Goal: Task Accomplishment & Management: Use online tool/utility

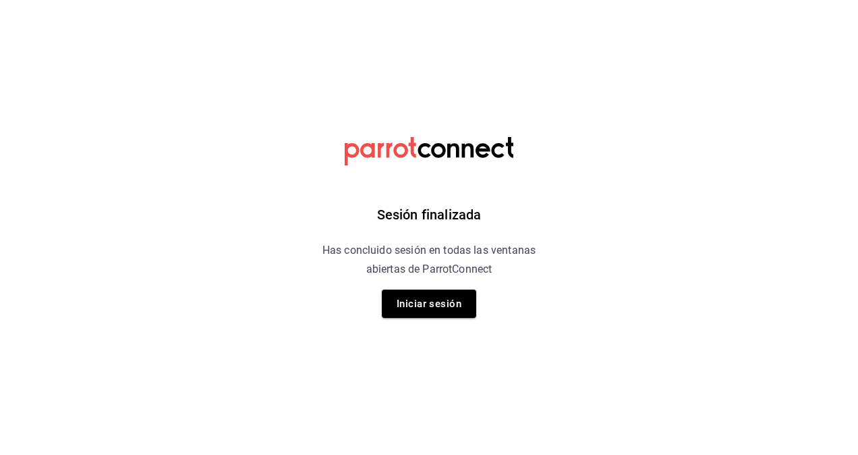
drag, startPoint x: 425, startPoint y: 298, endPoint x: 317, endPoint y: 166, distance: 170.8
click at [317, 166] on div "Sesión finalizada Has concluido sesión en todas las ventanas abiertas de Parrot…" at bounding box center [429, 227] width 341 height 455
click at [416, 321] on div "Sesión finalizada Has concluido sesión en todas las ventanas abiertas de Parrot…" at bounding box center [429, 227] width 341 height 455
click at [421, 315] on button "Iniciar sesión" at bounding box center [429, 304] width 94 height 28
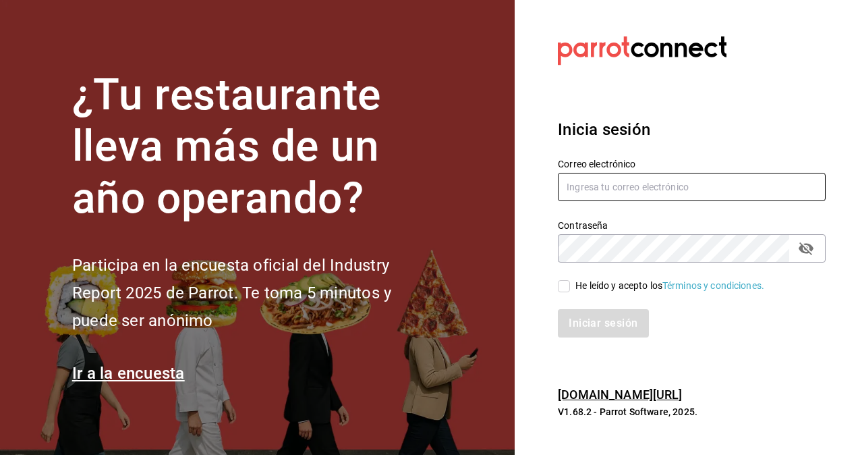
type input "hugo.cordero@grupocosteno.com"
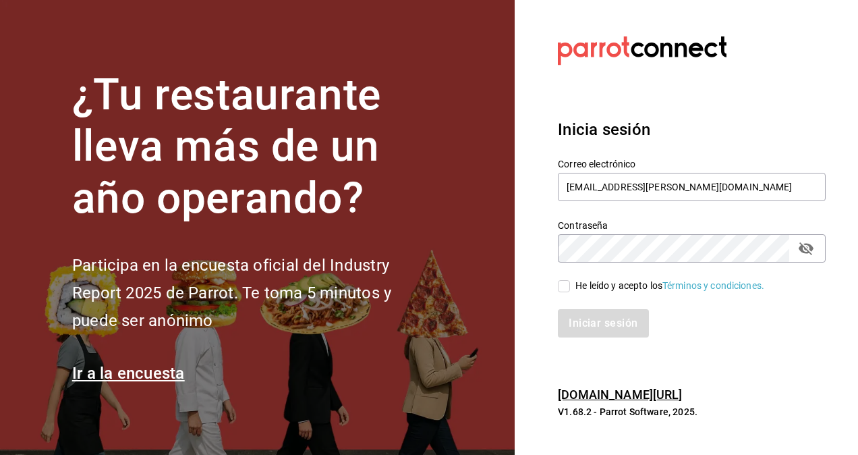
click at [565, 289] on input "He leído y acepto los Términos y condiciones." at bounding box center [564, 286] width 12 height 12
checkbox input "true"
click at [586, 311] on button "Iniciar sesión" at bounding box center [604, 323] width 92 height 28
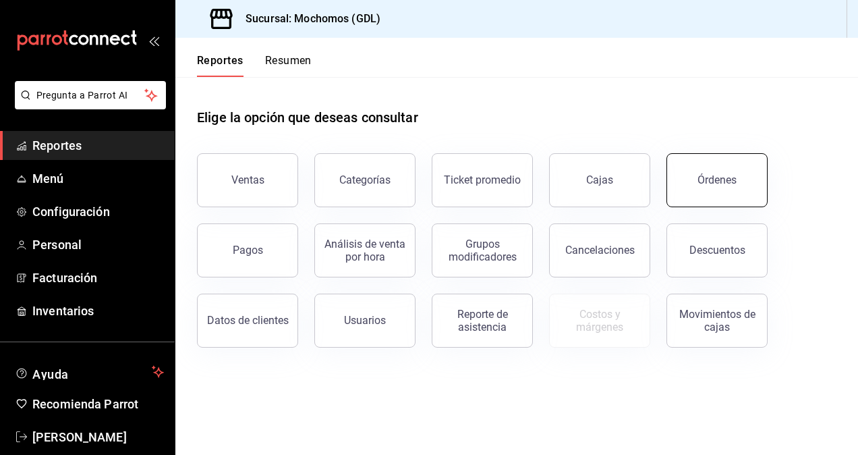
click at [703, 201] on button "Órdenes" at bounding box center [717, 180] width 101 height 54
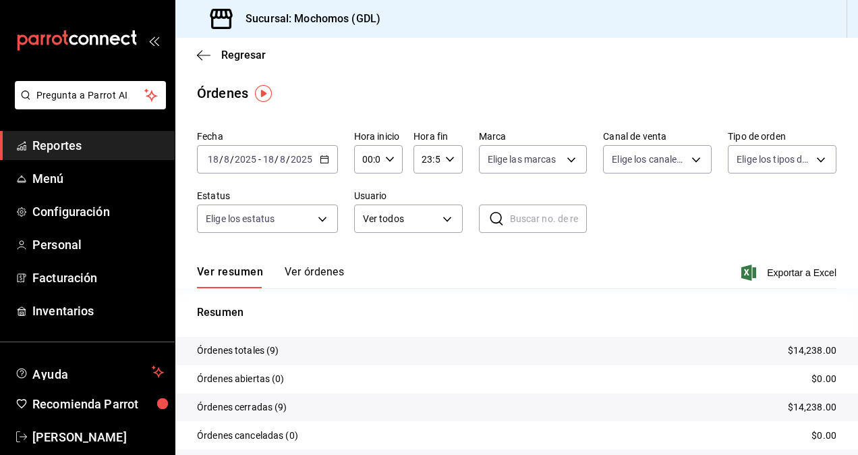
click at [292, 164] on input "2025" at bounding box center [301, 159] width 23 height 11
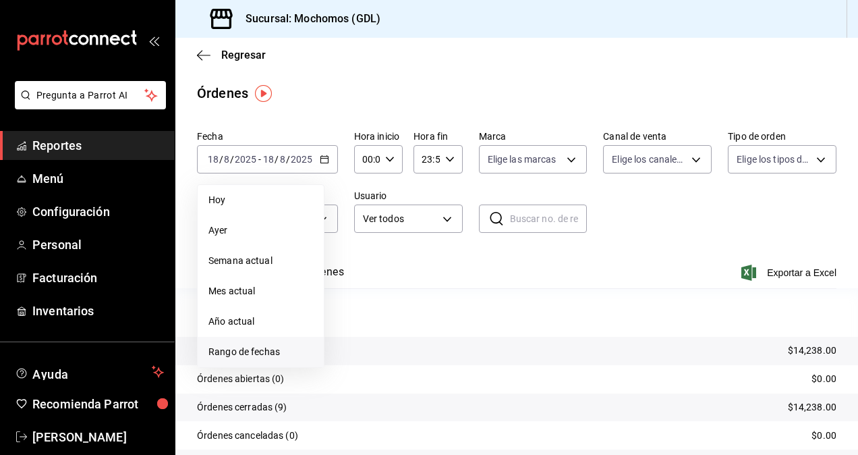
click at [271, 347] on span "Rango de fechas" at bounding box center [261, 352] width 105 height 14
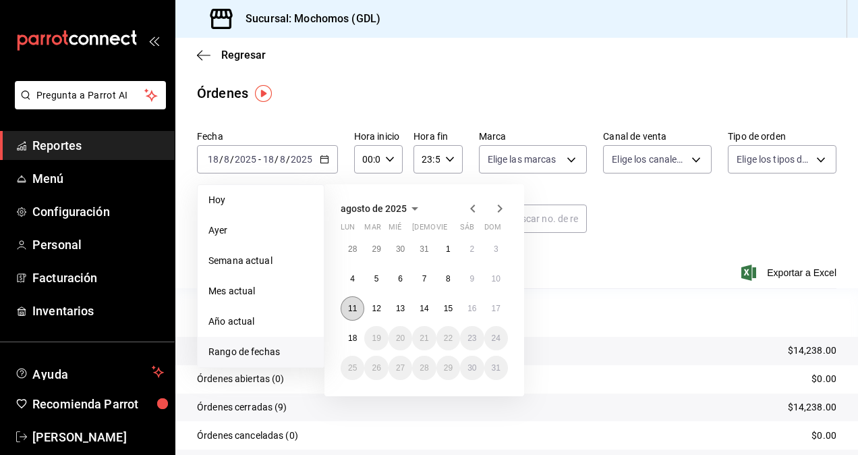
click at [358, 300] on button "11" at bounding box center [353, 308] width 24 height 24
click at [357, 333] on button "18" at bounding box center [353, 338] width 24 height 24
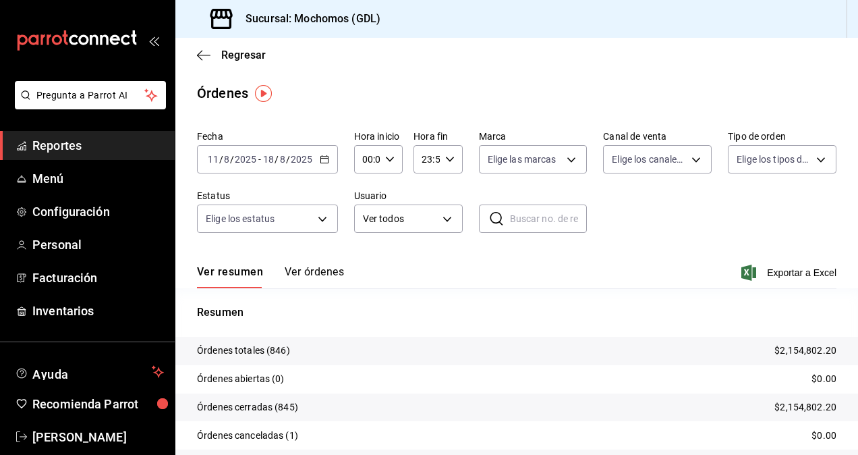
click at [379, 159] on div "00:00 Hora inicio" at bounding box center [378, 159] width 49 height 28
click at [364, 262] on span "02" at bounding box center [365, 258] width 3 height 11
click at [385, 158] on div at bounding box center [429, 227] width 858 height 455
click at [385, 158] on icon "button" at bounding box center [389, 159] width 9 height 9
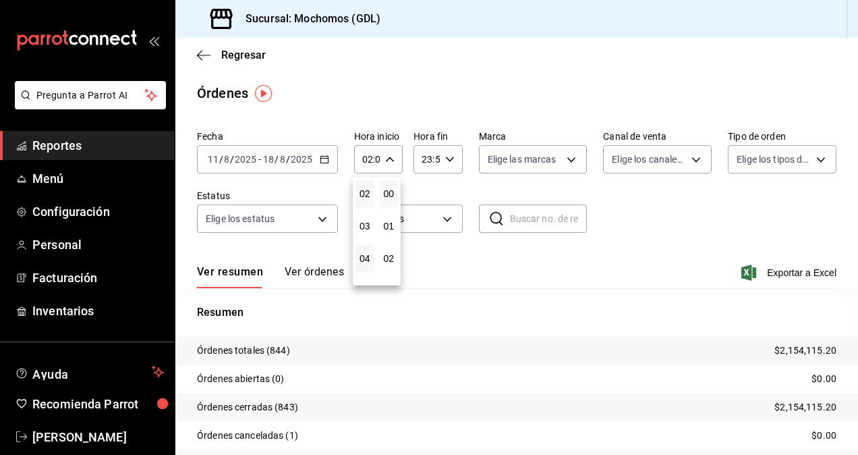
click at [358, 255] on button "04" at bounding box center [365, 258] width 19 height 27
type input "04:00"
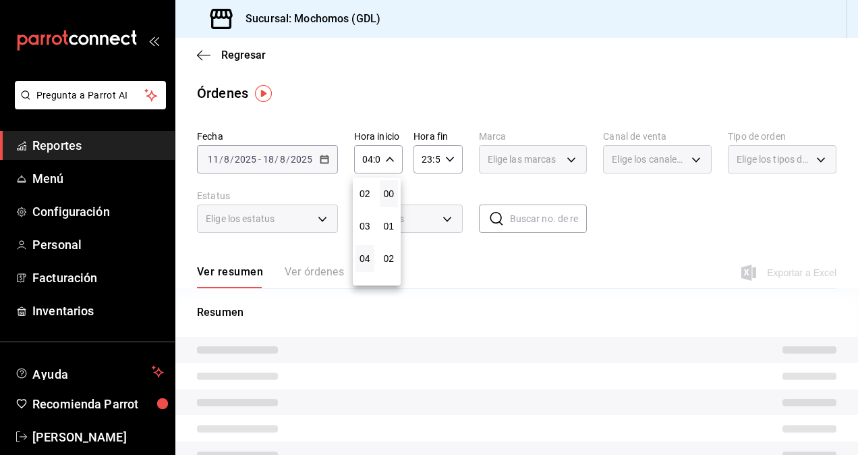
click at [466, 199] on div at bounding box center [429, 227] width 858 height 455
click at [518, 166] on span "Elige las marcas" at bounding box center [522, 159] width 69 height 13
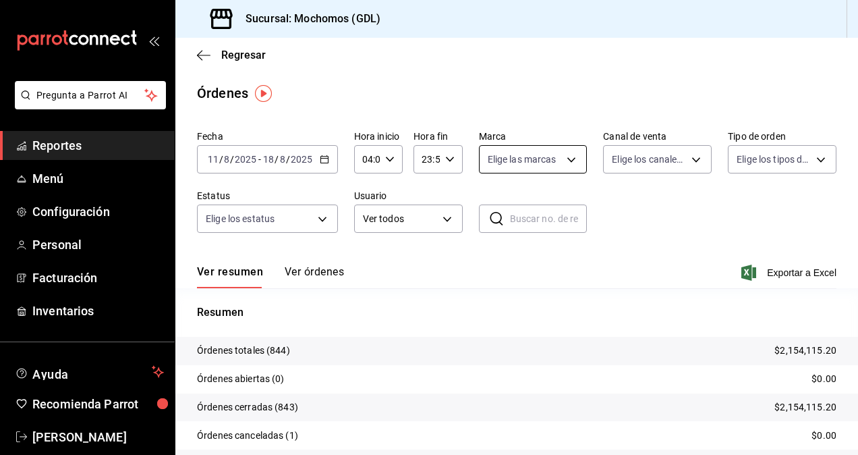
click at [543, 164] on body "Pregunta a Parrot AI Reportes Menú Configuración Personal Facturación Inventari…" at bounding box center [429, 227] width 858 height 455
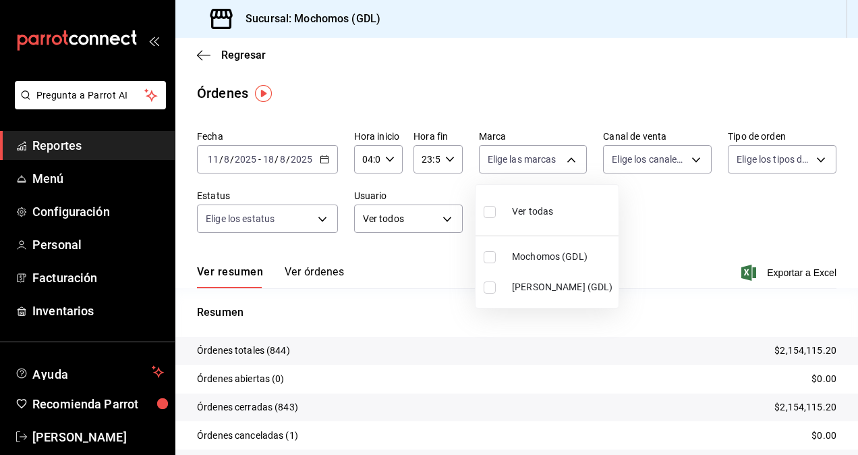
click at [487, 283] on input "checkbox" at bounding box center [490, 287] width 12 height 12
checkbox input "true"
type input "9cac9703-0c5a-4d8b-addd-5b6b571d65b9"
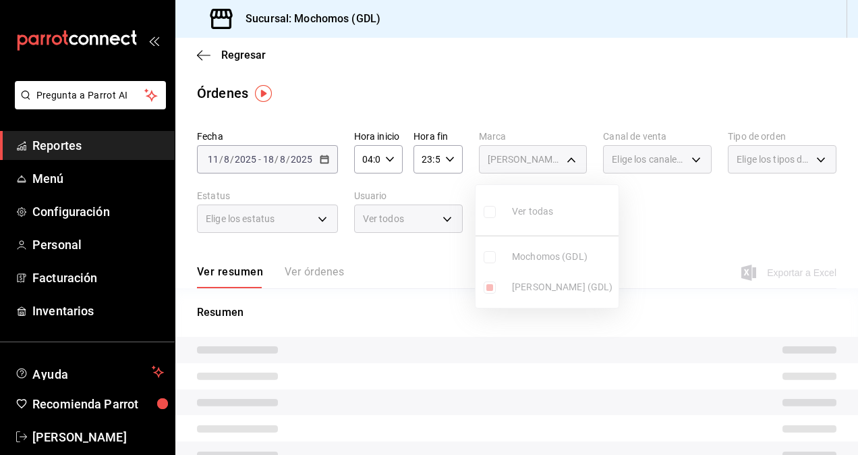
click at [648, 202] on div at bounding box center [429, 227] width 858 height 455
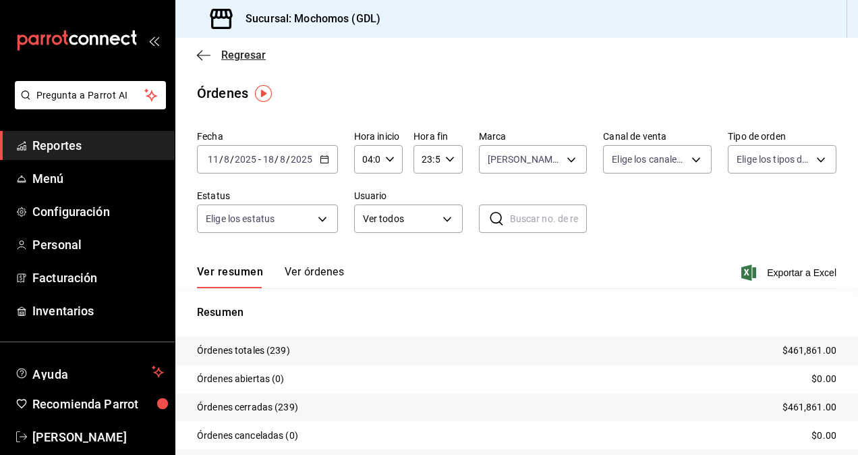
click at [212, 57] on span "Regresar" at bounding box center [231, 55] width 69 height 13
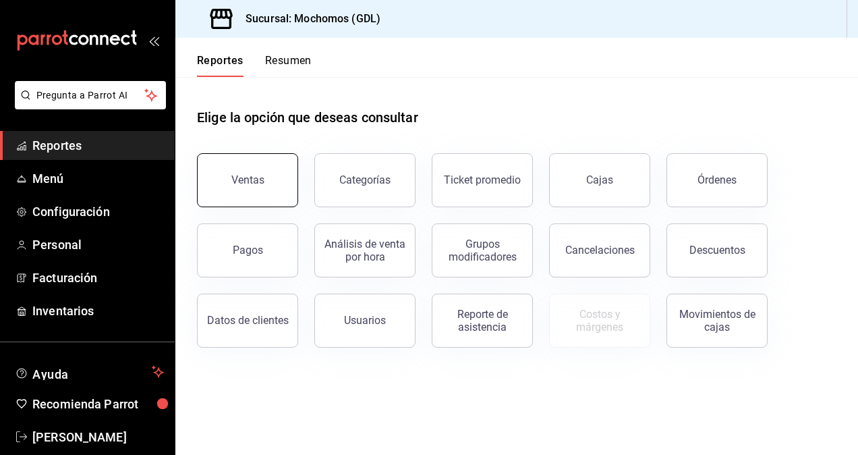
click at [227, 199] on button "Ventas" at bounding box center [247, 180] width 101 height 54
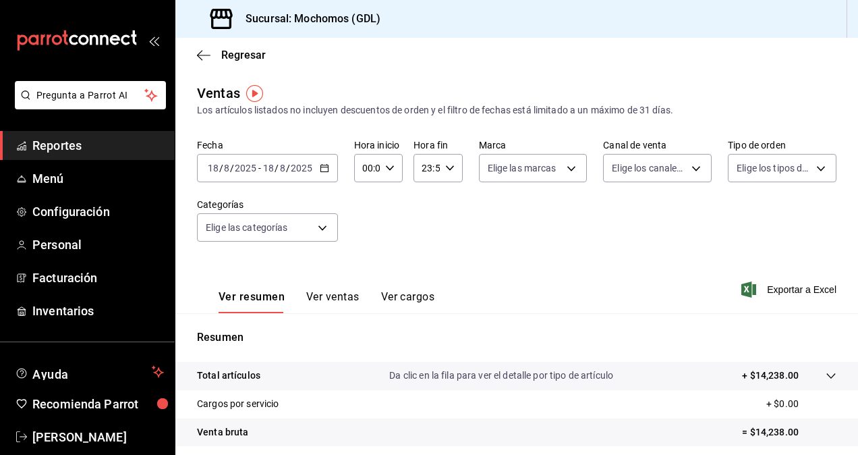
click at [386, 167] on \(Stroke\) "button" at bounding box center [390, 167] width 8 height 5
click at [366, 267] on span "02" at bounding box center [365, 267] width 3 height 11
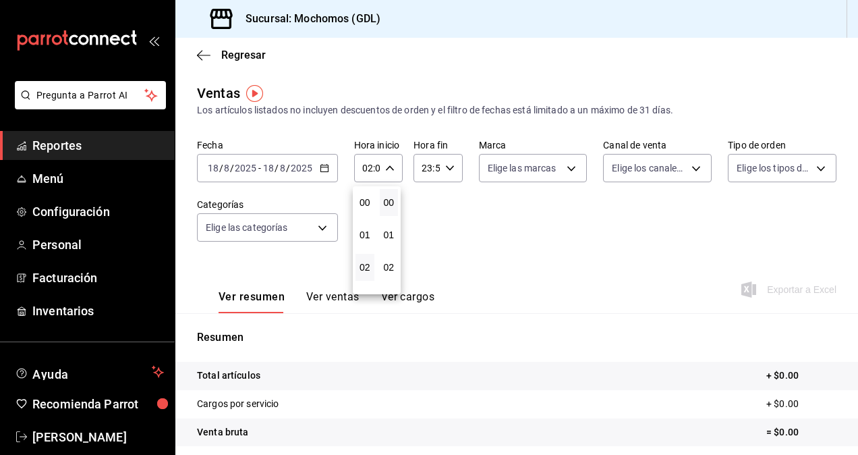
click at [382, 167] on div at bounding box center [429, 227] width 858 height 455
click at [382, 167] on div "02:00 Hora inicio" at bounding box center [378, 168] width 49 height 28
click at [364, 264] on span "04" at bounding box center [365, 267] width 3 height 11
type input "04:00"
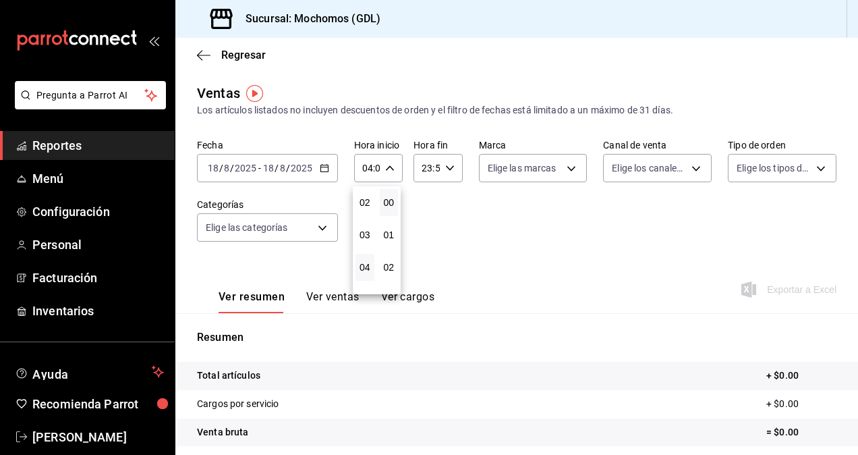
click at [551, 171] on div at bounding box center [429, 227] width 858 height 455
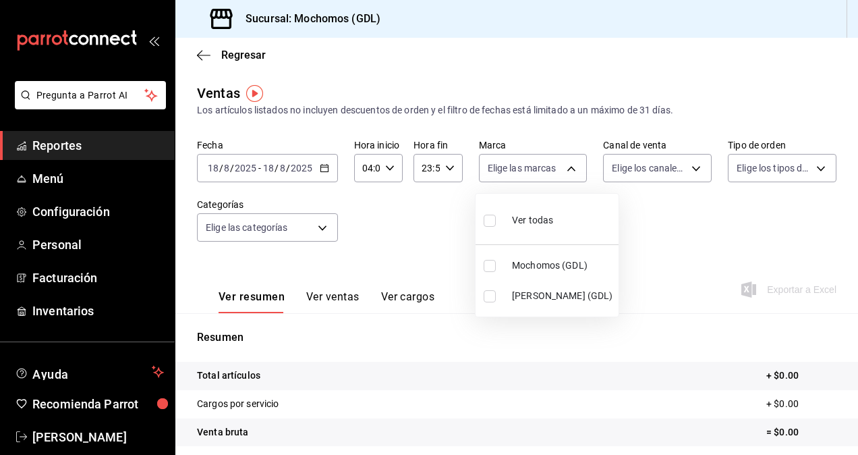
click at [551, 171] on body "Pregunta a Parrot AI Reportes Menú Configuración Personal Facturación Inventari…" at bounding box center [429, 227] width 858 height 455
click at [491, 294] on input "checkbox" at bounding box center [490, 296] width 12 height 12
checkbox input "true"
type input "9cac9703-0c5a-4d8b-addd-5b6b571d65b9"
click at [242, 170] on div at bounding box center [429, 227] width 858 height 455
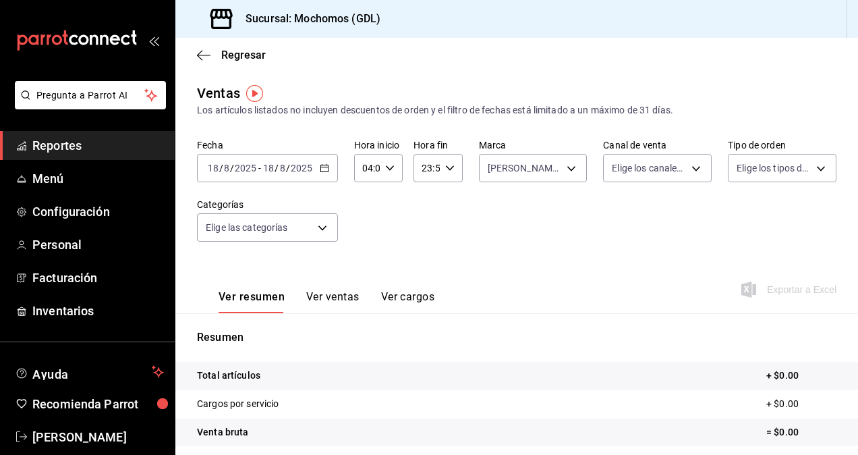
click at [242, 170] on input "2025" at bounding box center [245, 168] width 23 height 11
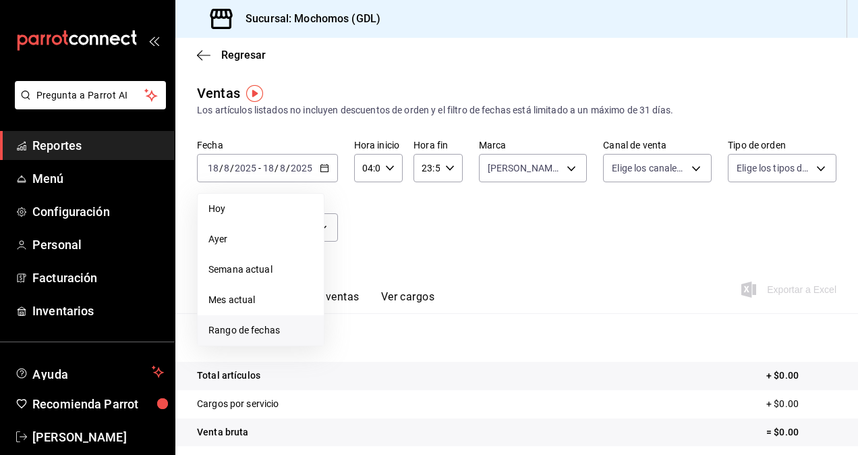
click at [254, 344] on li "Rango de fechas" at bounding box center [261, 330] width 126 height 30
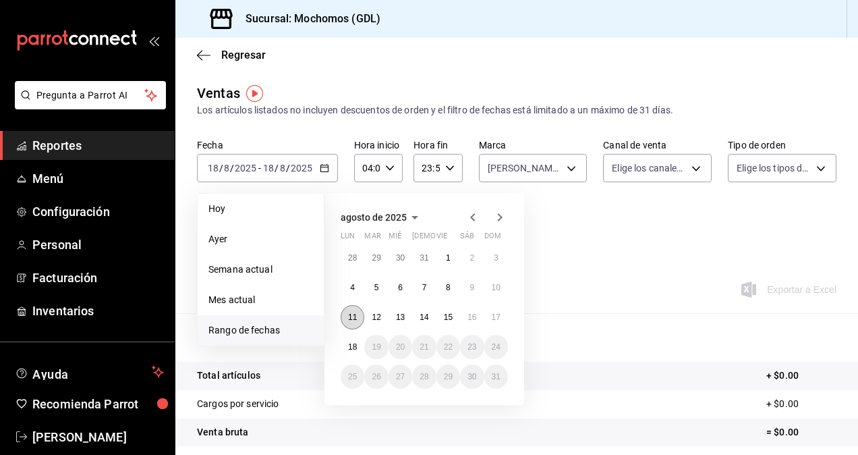
click at [346, 316] on button "11" at bounding box center [353, 317] width 24 height 24
click at [351, 344] on abbr "18" at bounding box center [352, 346] width 9 height 9
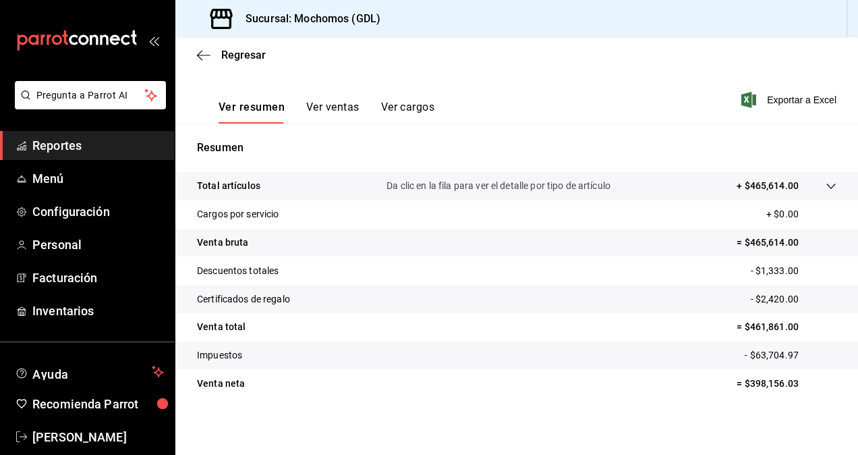
scroll to position [192, 0]
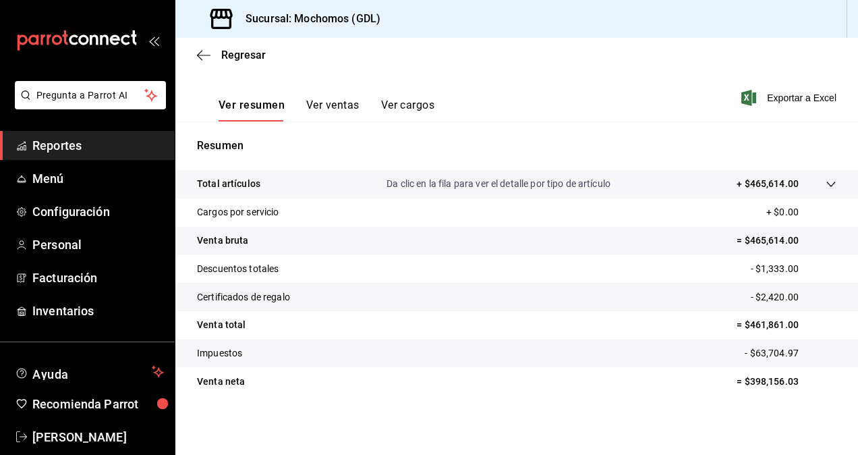
click at [742, 381] on p "= $398,156.03" at bounding box center [787, 382] width 100 height 14
copy p "398,156.03"
click at [784, 101] on span "Exportar a Excel" at bounding box center [790, 98] width 92 height 16
